Goal: Task Accomplishment & Management: Use online tool/utility

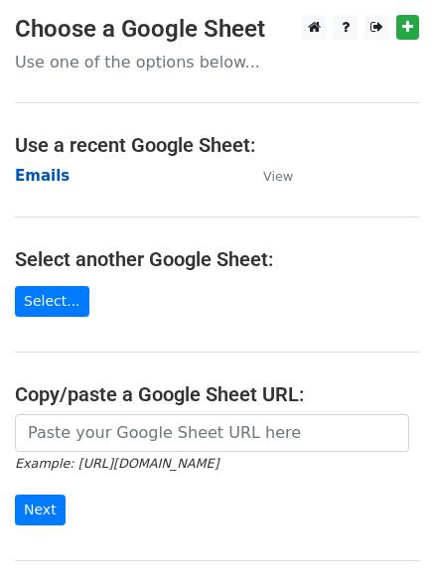
click at [53, 175] on strong "Emails" at bounding box center [42, 176] width 55 height 18
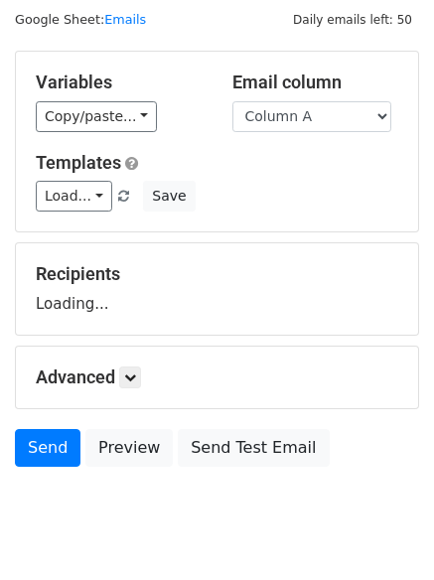
scroll to position [112, 0]
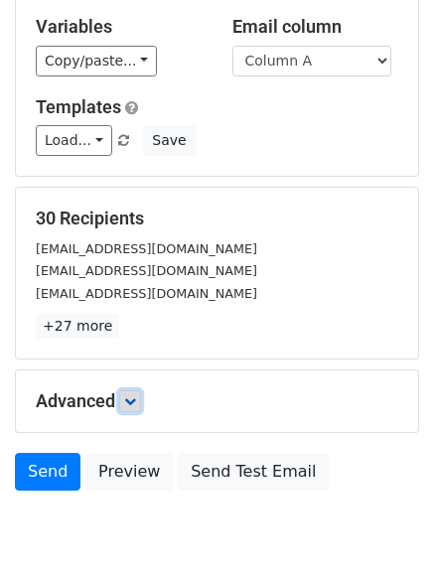
drag, startPoint x: 128, startPoint y: 409, endPoint x: 159, endPoint y: 404, distance: 31.2
click at [129, 409] on link at bounding box center [130, 401] width 22 height 22
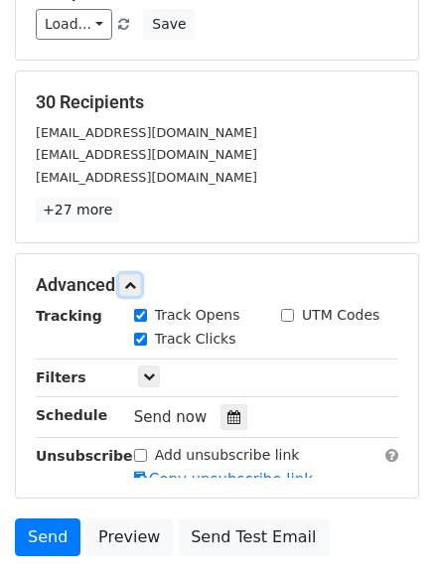
scroll to position [357, 0]
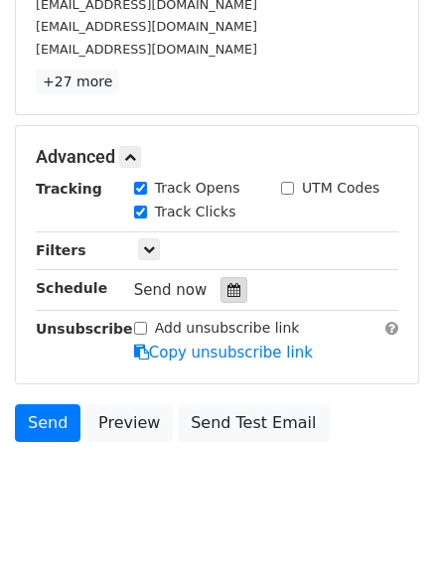
click at [227, 289] on icon at bounding box center [233, 290] width 13 height 14
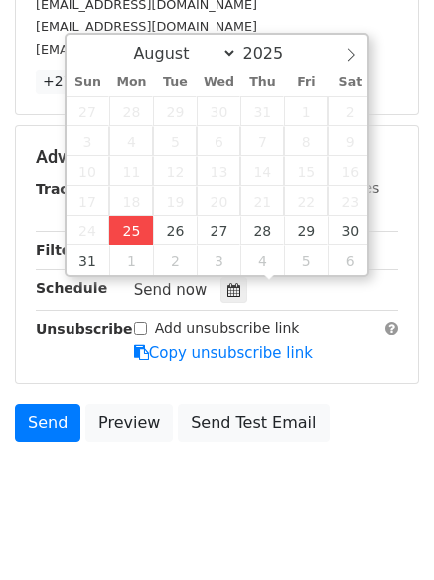
type input "2025-08-25 12:23"
type input "23"
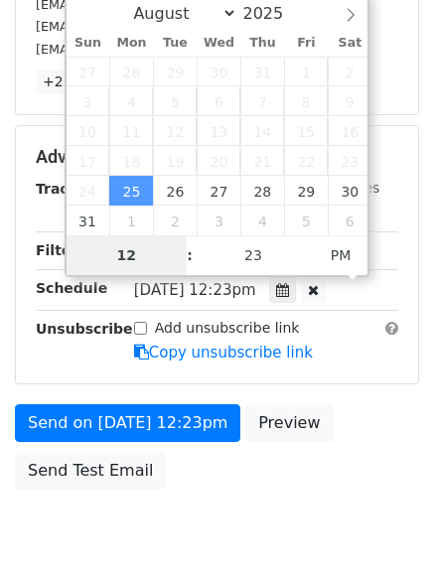
scroll to position [355, 0]
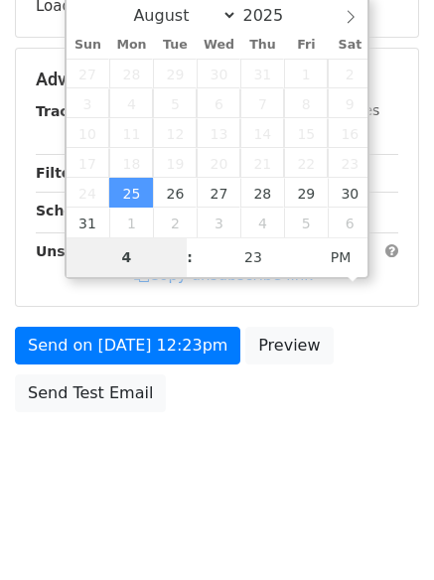
type input "4"
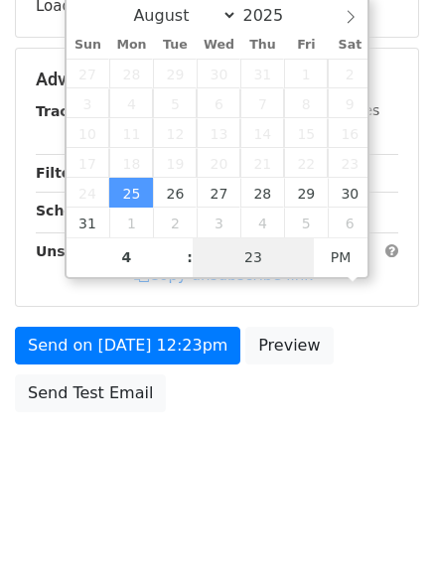
type input "2025-08-25 16:23"
type input "04"
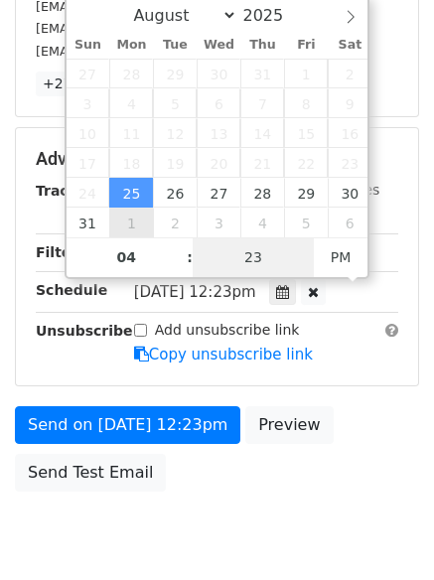
type input "1"
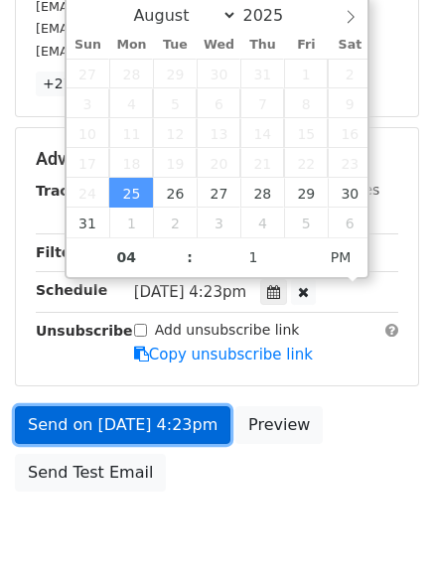
type input "2025-08-25 16:01"
click at [127, 423] on link "Send on Aug 25 at 4:23pm" at bounding box center [123, 425] width 216 height 38
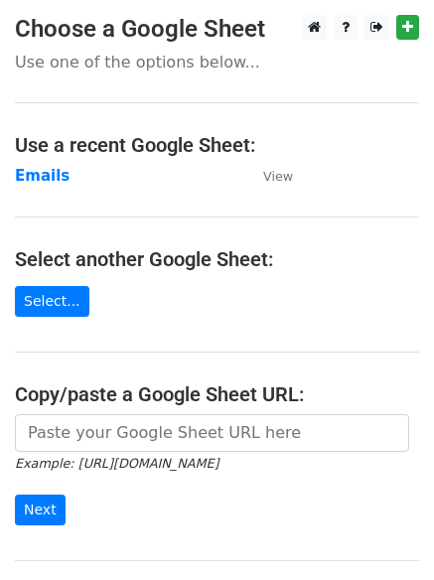
click at [66, 178] on td "Emails" at bounding box center [129, 176] width 228 height 23
click at [48, 172] on strong "Emails" at bounding box center [42, 176] width 55 height 18
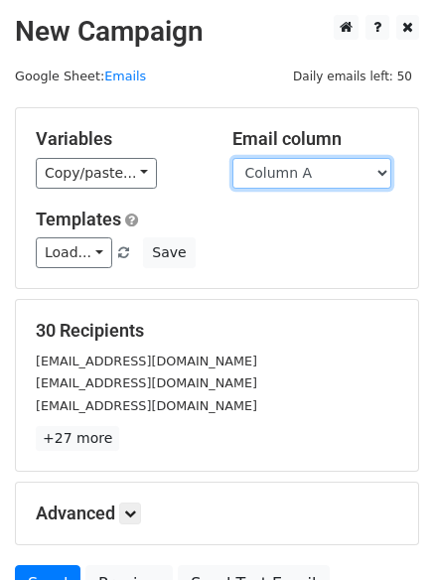
click at [348, 172] on select "Column A Column B Column C" at bounding box center [311, 173] width 159 height 31
select select "Column B"
click at [232, 158] on select "Column A Column B Column C" at bounding box center [311, 173] width 159 height 31
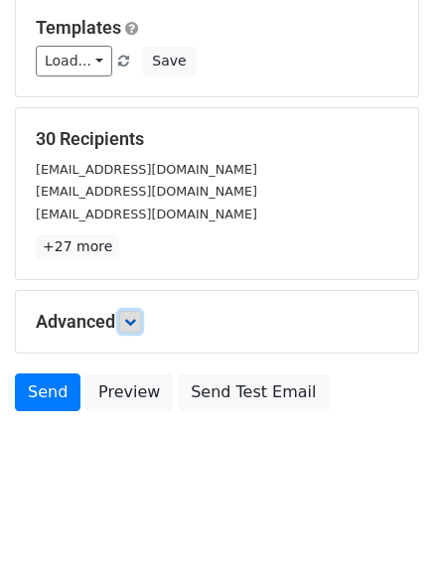
click at [135, 319] on icon at bounding box center [130, 322] width 12 height 12
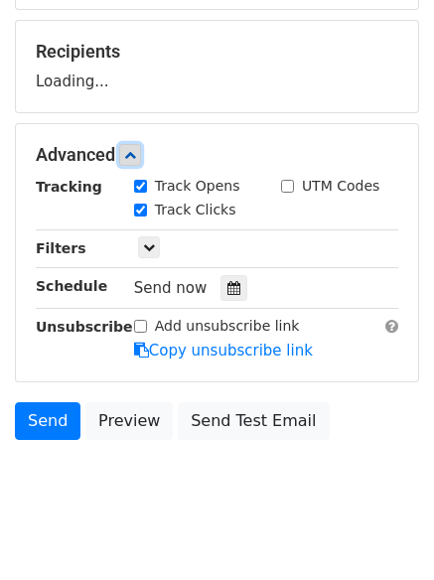
scroll to position [281, 0]
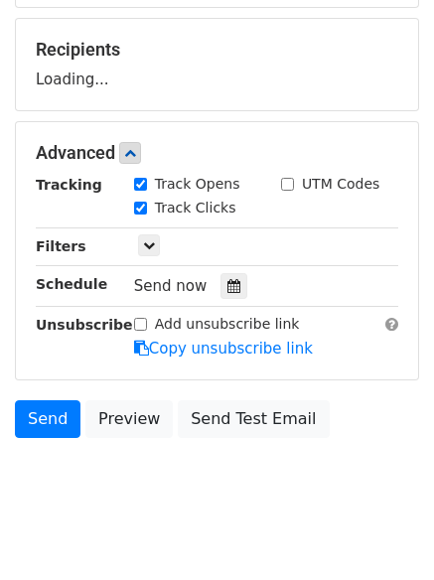
click at [221, 219] on label "Track Clicks" at bounding box center [195, 208] width 81 height 21
click at [147, 215] on input "Track Clicks" at bounding box center [140, 208] width 13 height 13
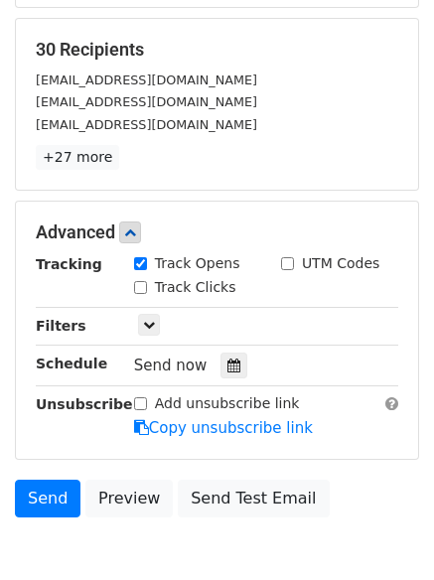
click at [176, 290] on label "Track Clicks" at bounding box center [195, 287] width 81 height 21
click at [147, 290] on input "Track Clicks" at bounding box center [140, 287] width 13 height 13
click at [176, 290] on label "Track Clicks" at bounding box center [195, 287] width 81 height 21
click at [147, 290] on input "Track Clicks" at bounding box center [140, 287] width 13 height 13
click at [221, 365] on div at bounding box center [234, 366] width 27 height 26
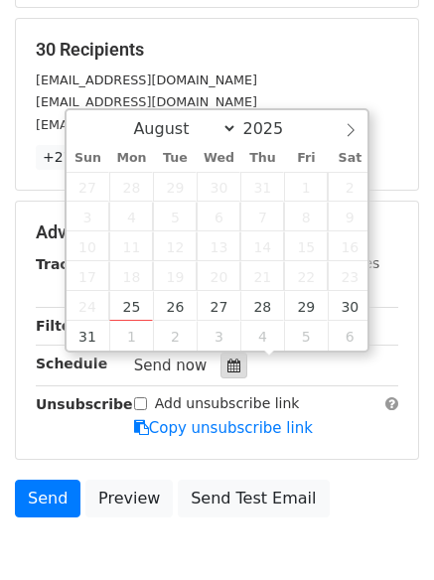
click at [227, 364] on icon at bounding box center [233, 366] width 13 height 14
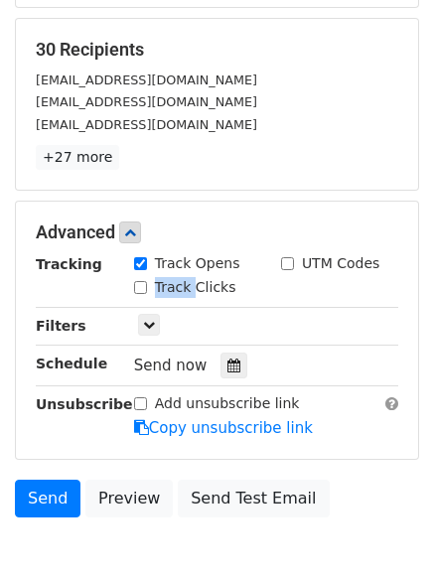
click at [135, 285] on input "Track Clicks" at bounding box center [140, 287] width 13 height 13
checkbox input "true"
click at [221, 375] on div at bounding box center [234, 366] width 27 height 26
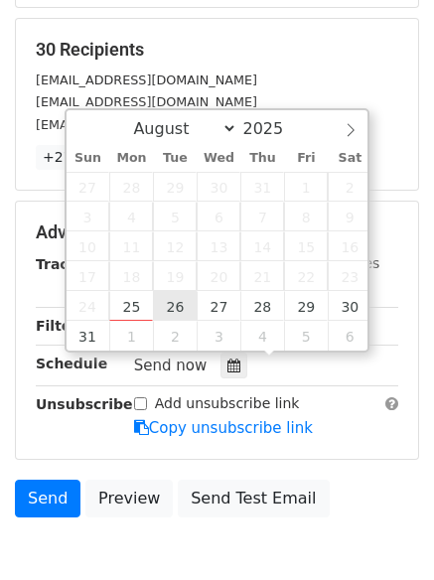
type input "2025-08-26 12:00"
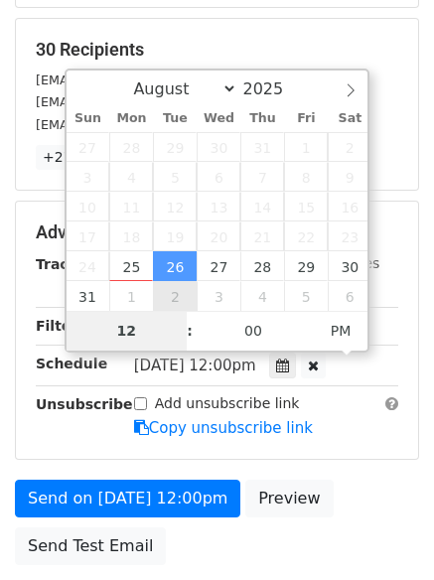
type input "5"
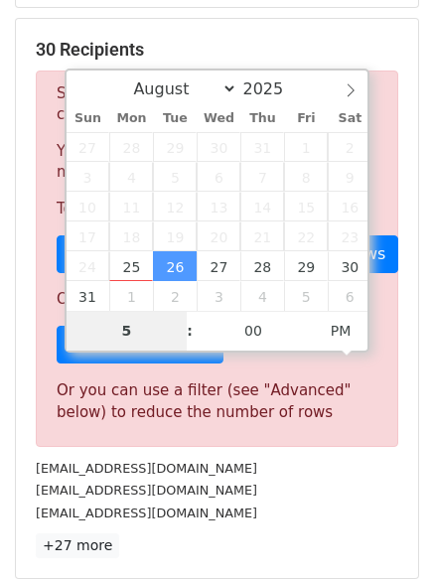
scroll to position [822, 0]
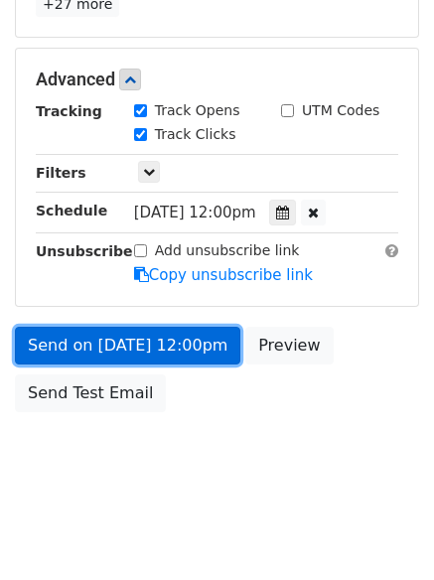
click at [150, 341] on link "Send on Aug 26 at 12:00pm" at bounding box center [127, 346] width 225 height 38
type input "2025-08-26 17:00"
click at [150, 341] on link "Send on Aug 26 at 12:00pm" at bounding box center [127, 346] width 225 height 38
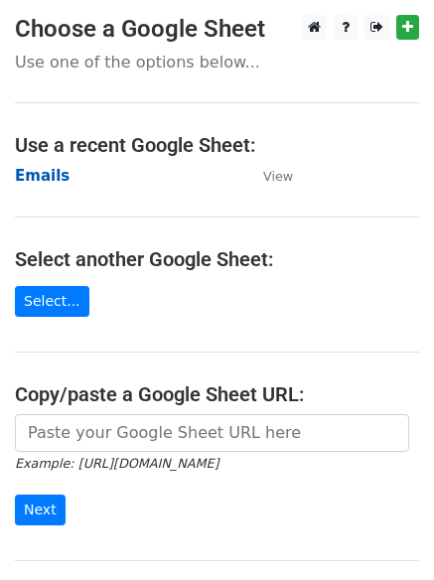
click at [42, 173] on strong "Emails" at bounding box center [42, 176] width 55 height 18
click at [54, 177] on strong "Emails" at bounding box center [42, 176] width 55 height 18
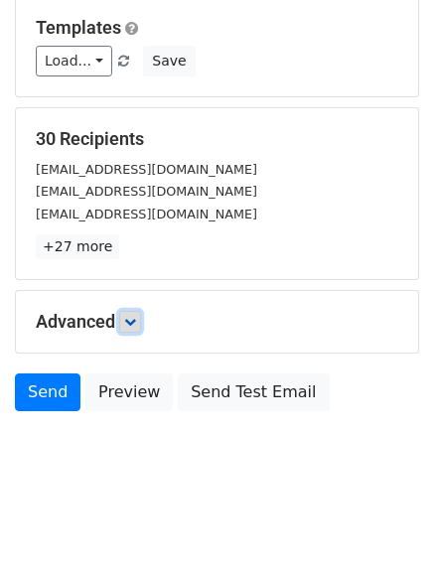
click at [136, 320] on icon at bounding box center [130, 322] width 12 height 12
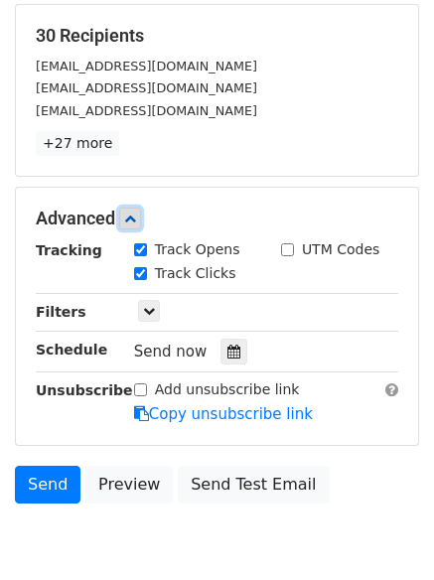
scroll to position [375, 0]
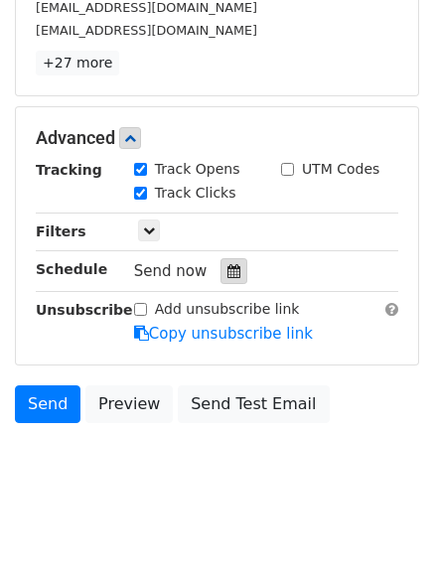
click at [227, 275] on icon at bounding box center [233, 271] width 13 height 14
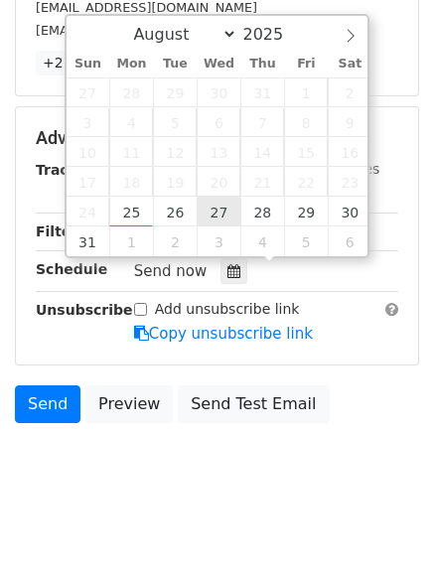
type input "2025-08-27 12:00"
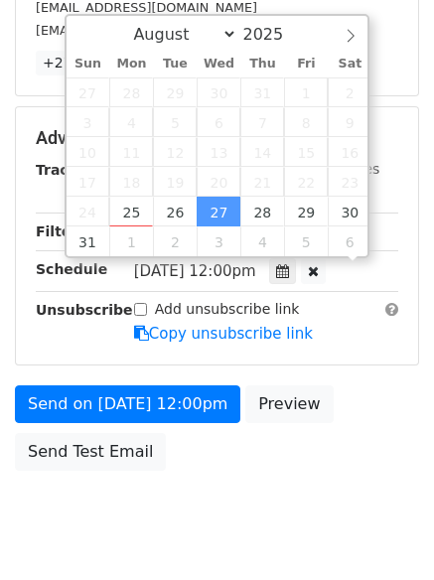
scroll to position [1, 0]
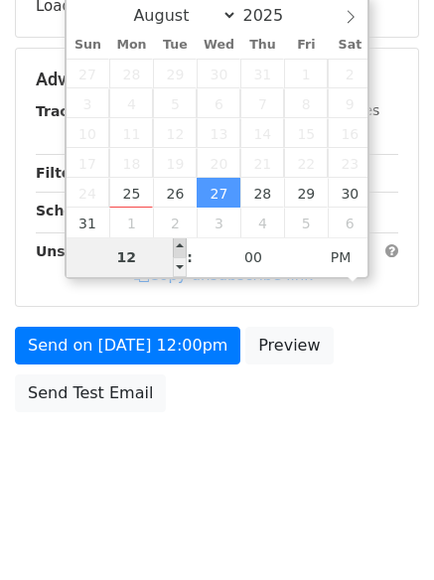
type input "6"
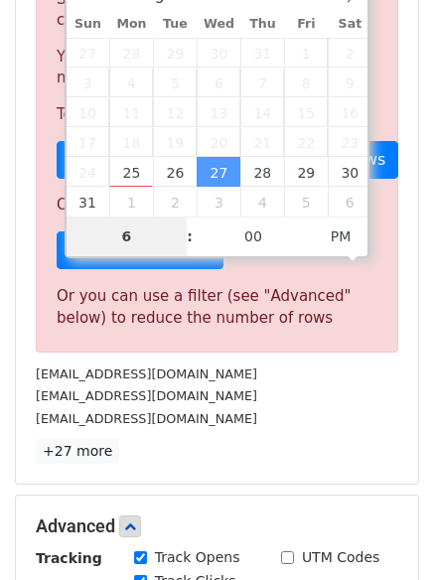
scroll to position [822, 0]
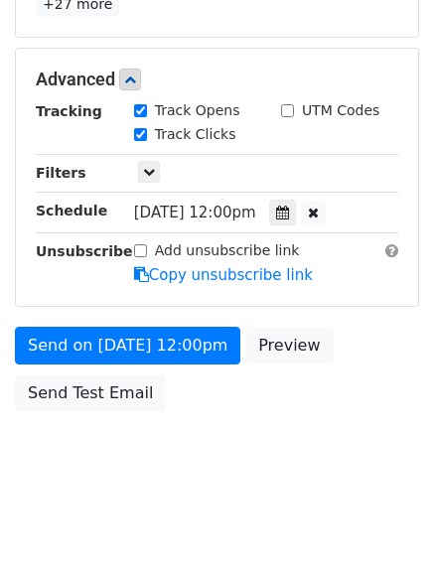
type input "2025-08-27 18:00"
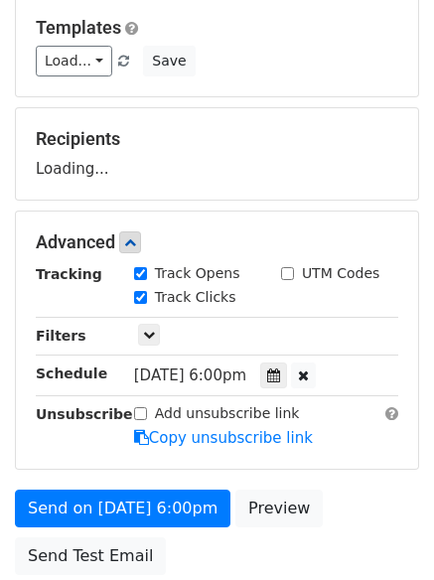
scroll to position [0, 0]
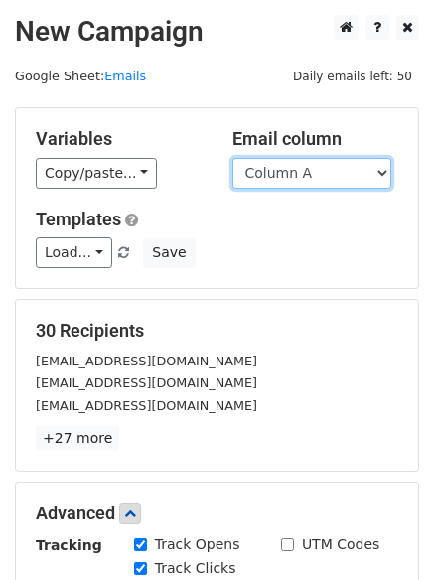
click at [270, 170] on select "Column A Column B Column C" at bounding box center [311, 173] width 159 height 31
select select "Column C"
click at [232, 158] on select "Column A Column B Column C" at bounding box center [311, 173] width 159 height 31
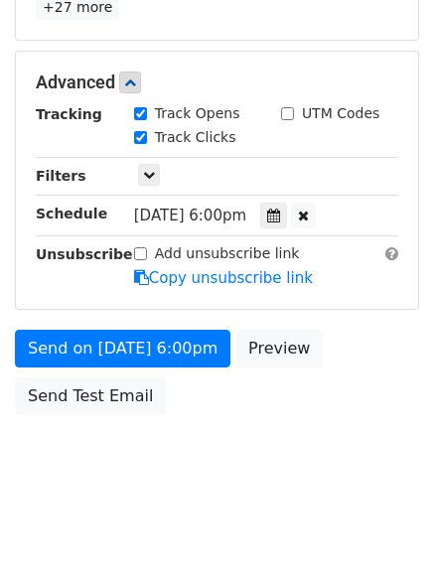
scroll to position [434, 0]
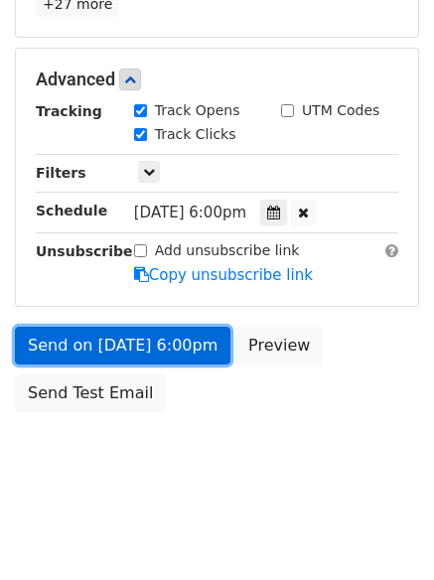
click at [127, 337] on link "Send on Aug 27 at 6:00pm" at bounding box center [123, 346] width 216 height 38
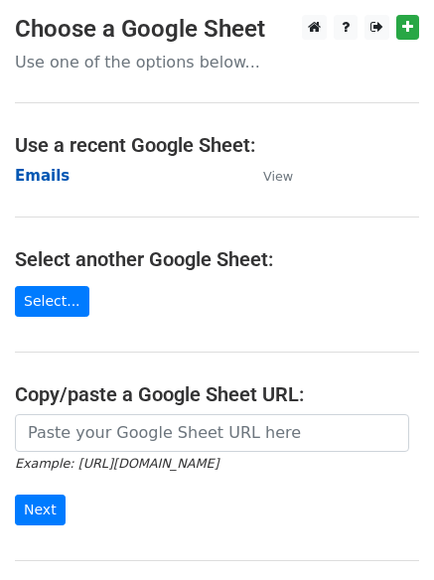
click at [25, 169] on strong "Emails" at bounding box center [42, 176] width 55 height 18
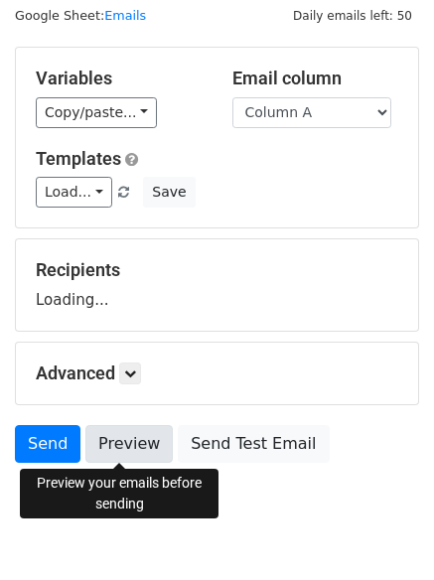
scroll to position [112, 0]
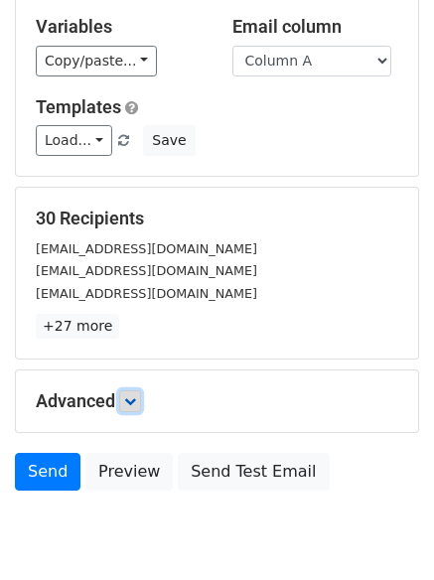
click at [130, 397] on icon at bounding box center [130, 401] width 12 height 12
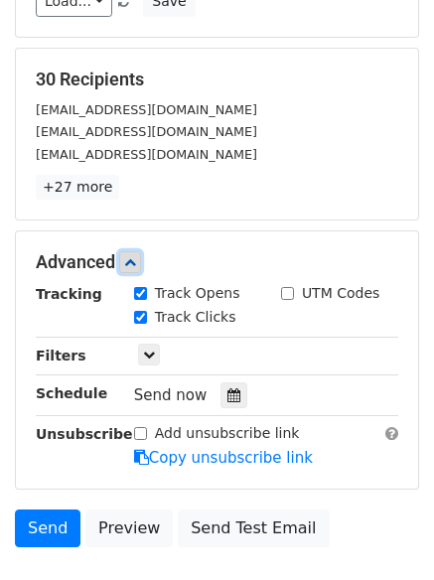
scroll to position [368, 0]
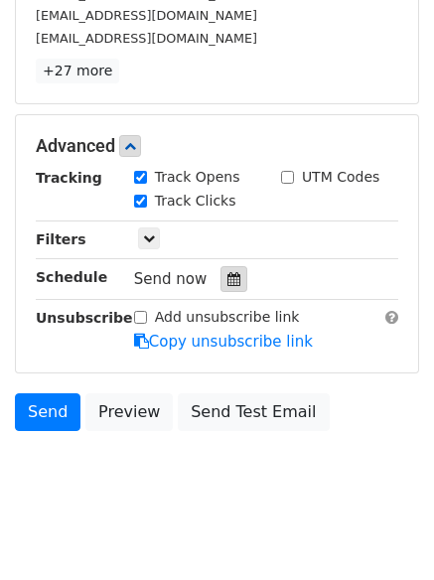
click at [221, 271] on div at bounding box center [234, 279] width 27 height 26
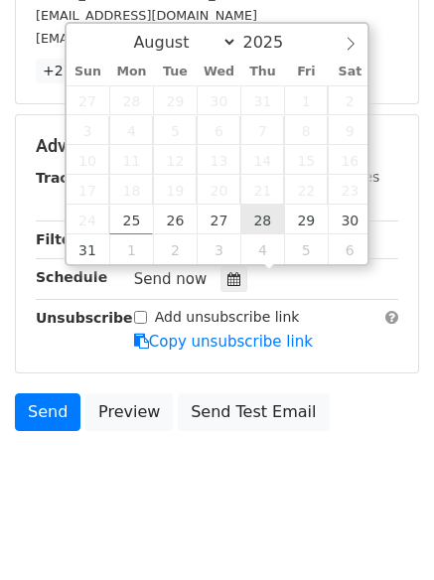
type input "2025-08-28 12:00"
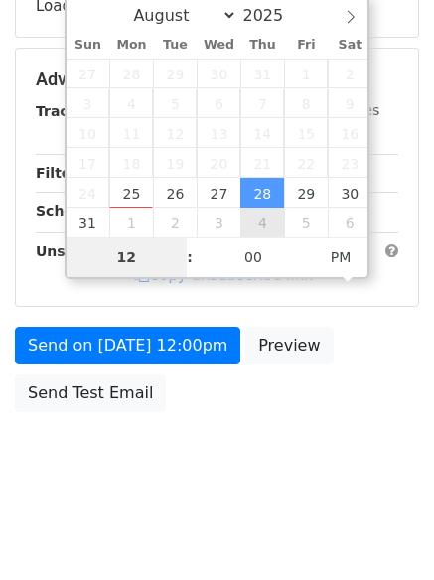
type input "7"
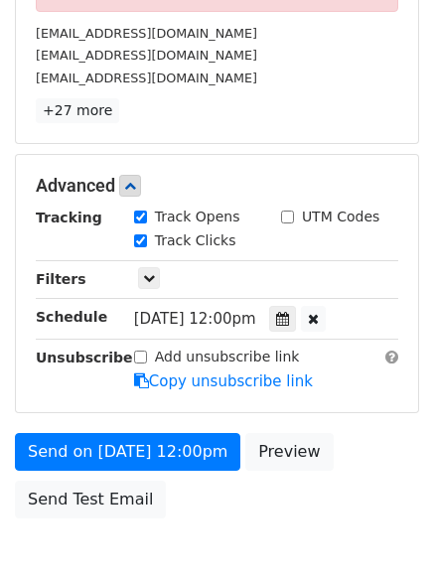
scroll to position [822, 0]
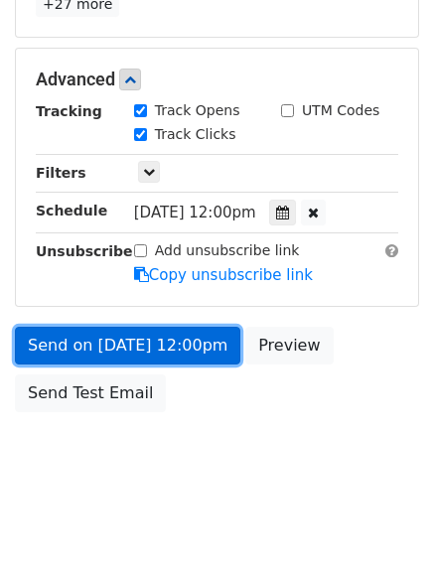
type input "2025-08-28 19:00"
click at [114, 351] on link "Send on Aug 28 at 12:00pm" at bounding box center [127, 346] width 225 height 38
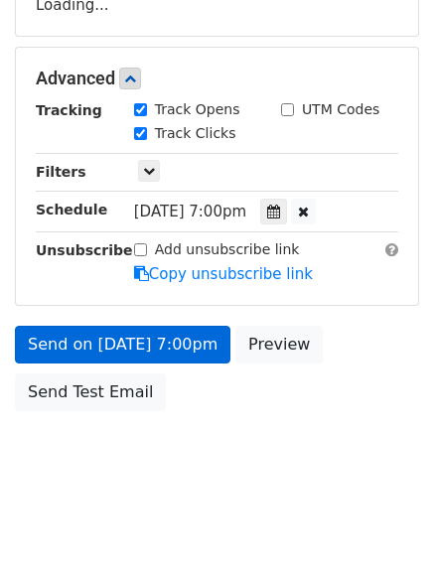
scroll to position [355, 0]
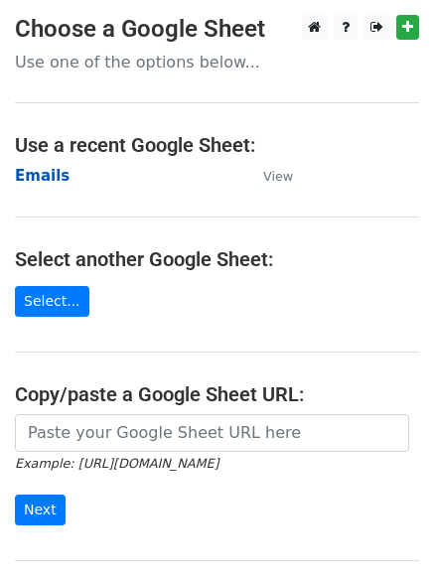
click at [34, 182] on strong "Emails" at bounding box center [42, 176] width 55 height 18
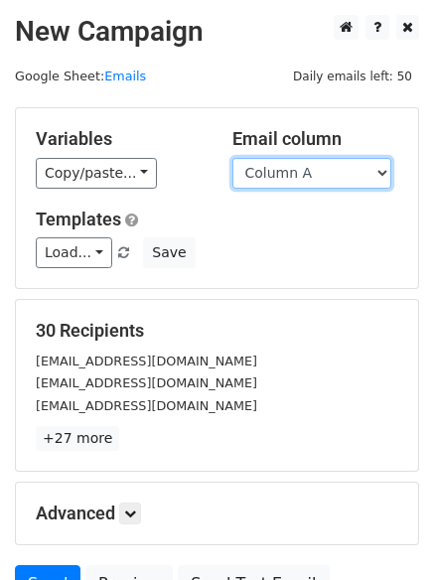
click at [356, 172] on select "Column A Column B Column C" at bounding box center [311, 173] width 159 height 31
select select "Column B"
click at [232, 158] on select "Column A Column B Column C" at bounding box center [311, 173] width 159 height 31
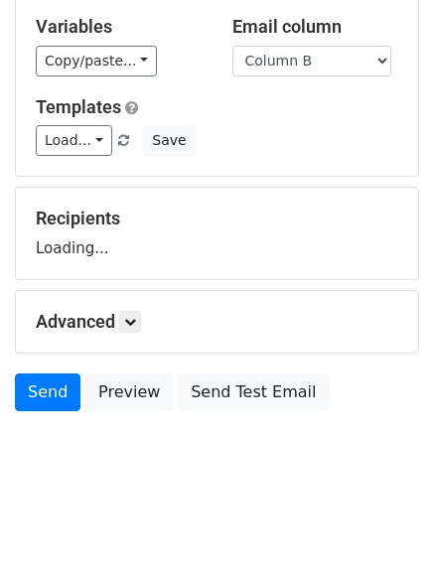
scroll to position [192, 0]
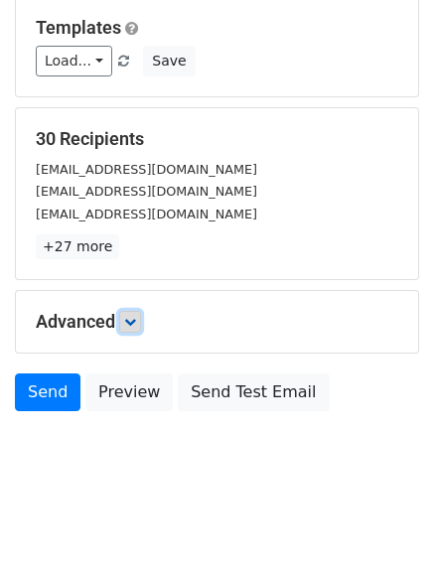
click at [133, 320] on icon at bounding box center [130, 322] width 12 height 12
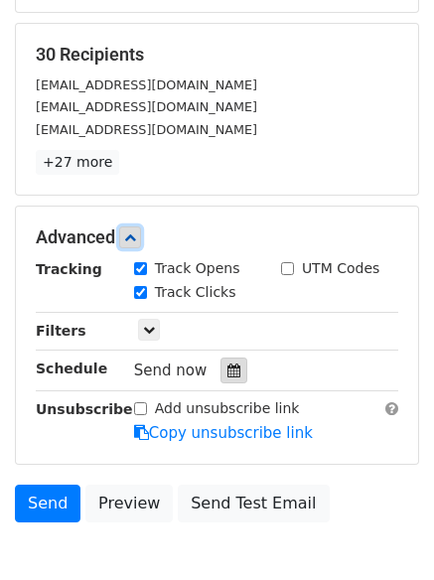
scroll to position [361, 0]
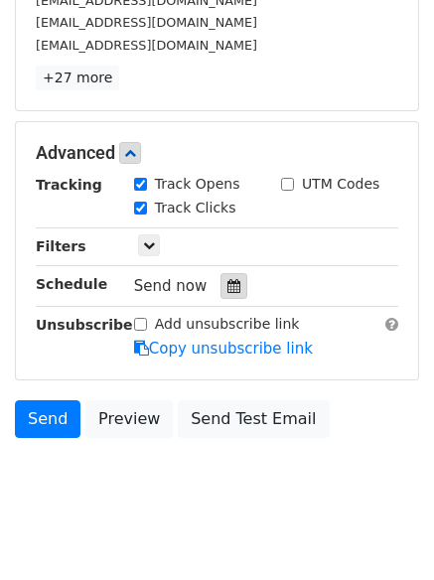
click at [227, 286] on icon at bounding box center [233, 286] width 13 height 14
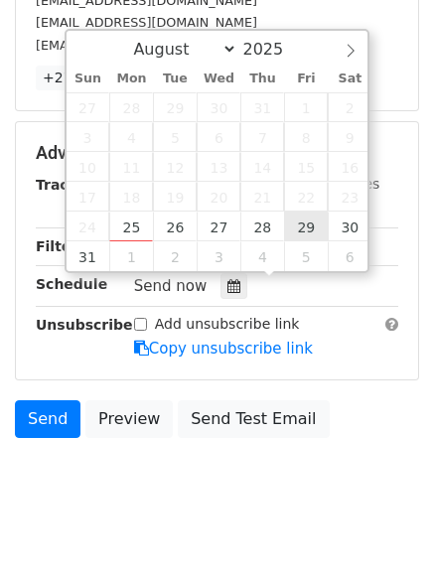
type input "2025-08-29 12:00"
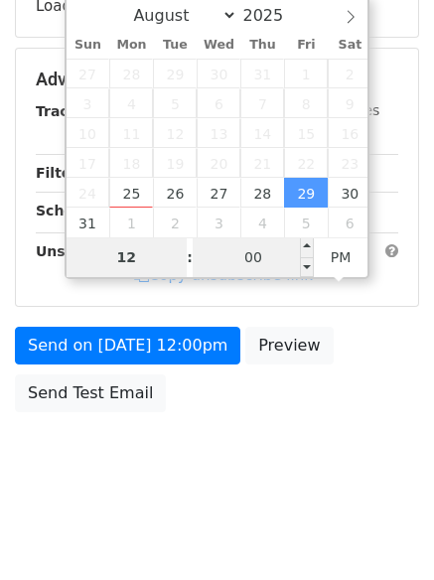
type input "8"
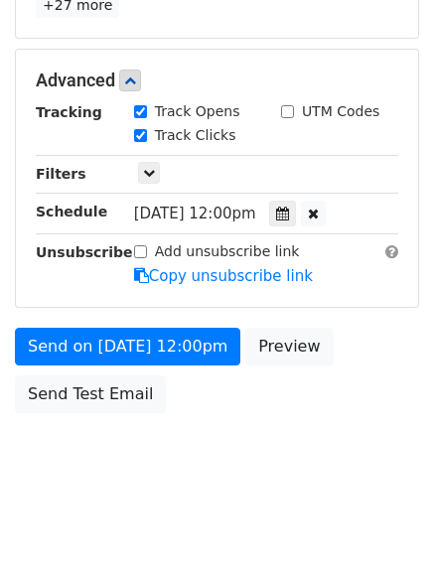
scroll to position [822, 0]
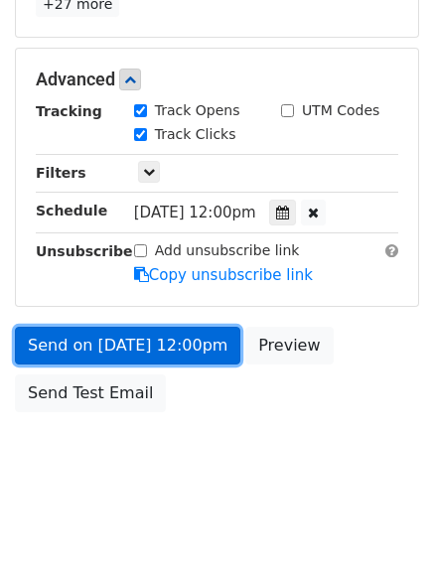
type input "2025-08-29 20:00"
click at [127, 343] on link "Send on Aug 29 at 12:00pm" at bounding box center [127, 346] width 225 height 38
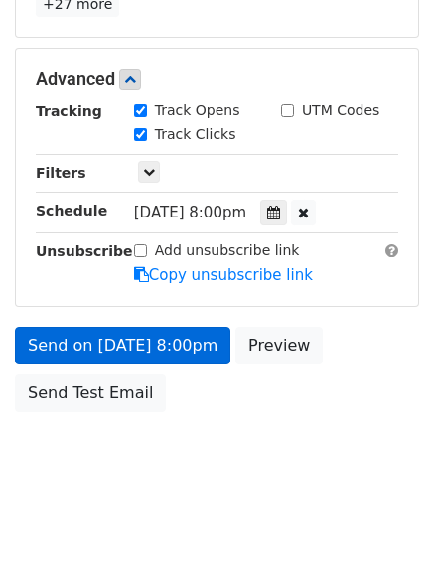
scroll to position [355, 0]
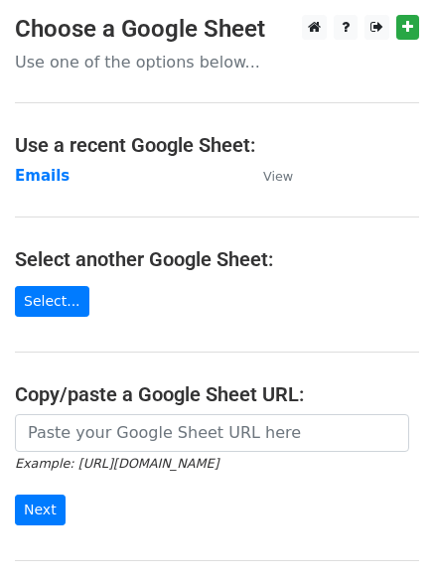
click at [204, 303] on main "Choose a Google Sheet Use one of the options below... Use a recent Google Sheet…" at bounding box center [217, 323] width 434 height 617
click at [51, 173] on strong "Emails" at bounding box center [42, 176] width 55 height 18
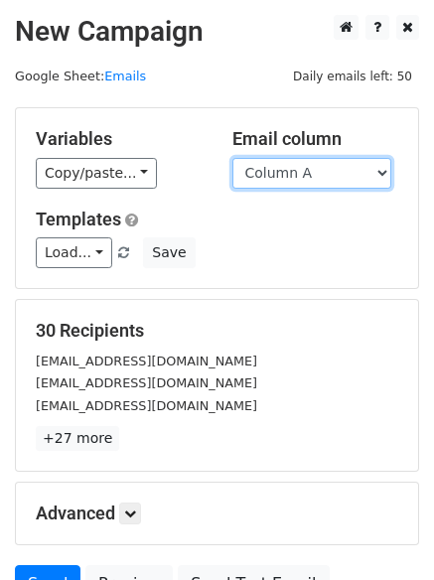
click at [319, 179] on select "Column A Column B Column C" at bounding box center [311, 173] width 159 height 31
select select "Column C"
click at [232, 158] on select "Column A Column B Column C" at bounding box center [311, 173] width 159 height 31
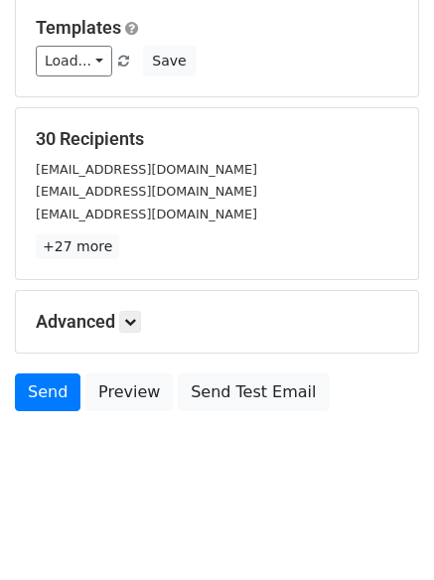
click at [150, 311] on h5 "Advanced" at bounding box center [217, 322] width 363 height 22
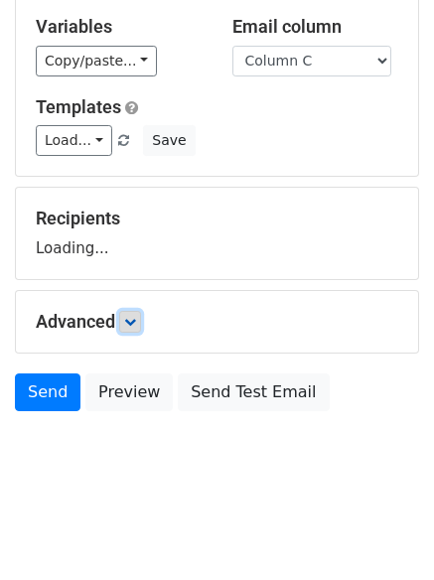
click at [140, 320] on link at bounding box center [130, 322] width 22 height 22
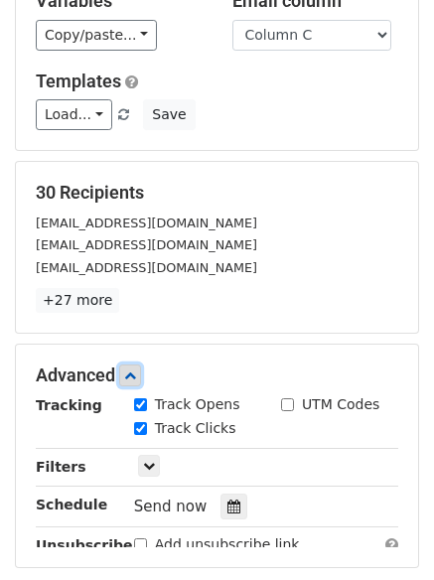
scroll to position [376, 0]
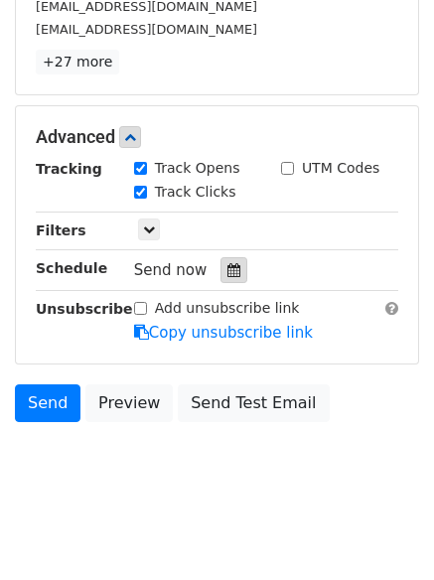
click at [232, 274] on div at bounding box center [234, 270] width 27 height 26
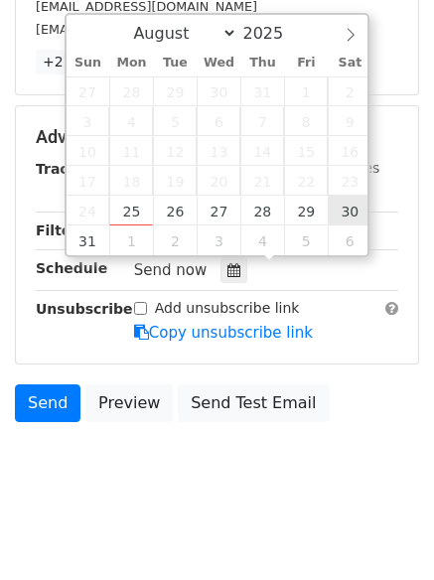
type input "[DATE] 12:00"
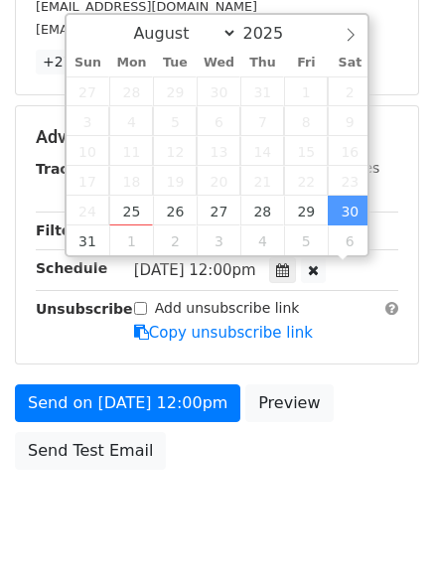
scroll to position [1, 0]
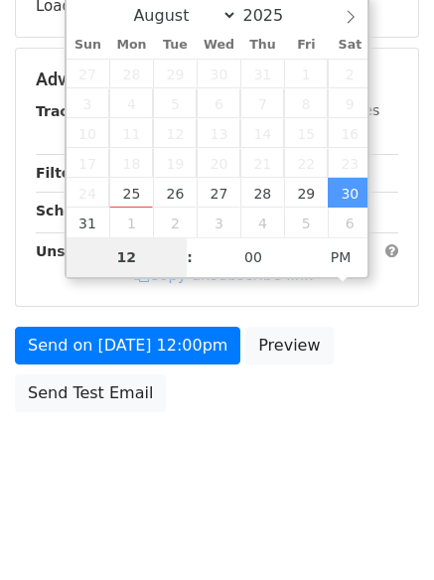
type input "9"
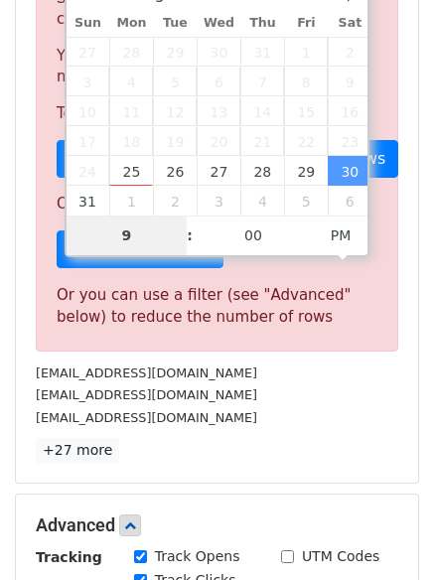
scroll to position [822, 0]
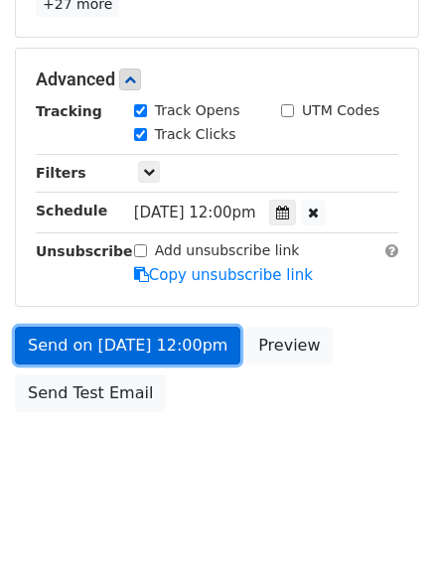
type input "[DATE] 21:00"
click at [163, 352] on link "Send on [DATE] 12:00pm" at bounding box center [127, 346] width 225 height 38
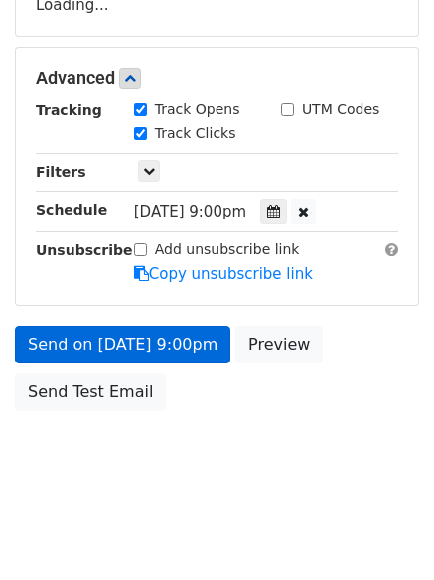
scroll to position [355, 0]
